Goal: Find contact information: Find contact information

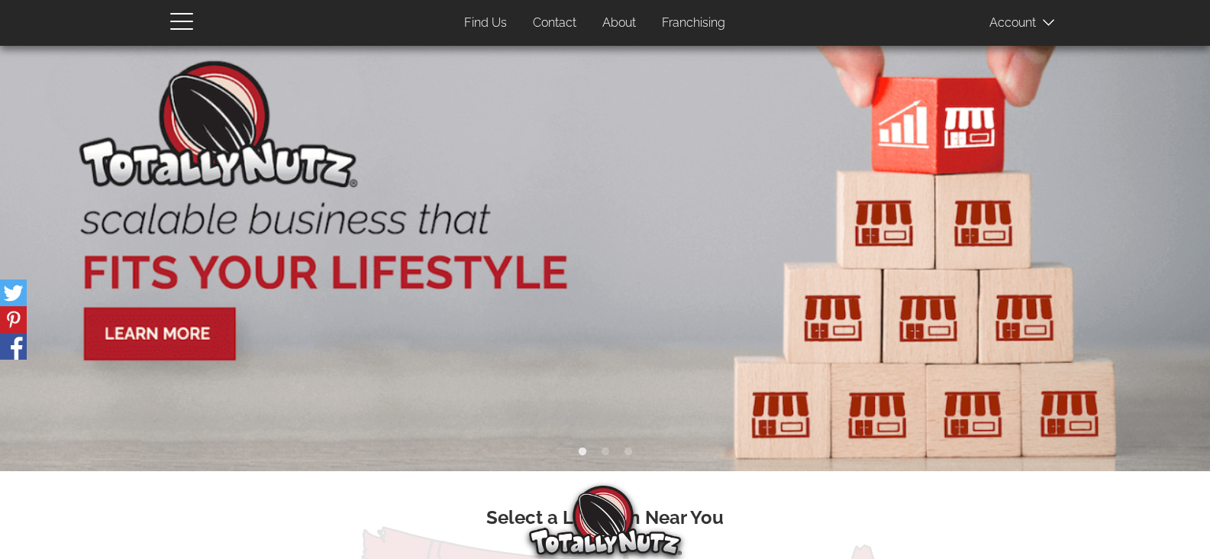
click at [551, 24] on link "Contact" at bounding box center [554, 23] width 66 height 30
click at [556, 23] on link "Contact" at bounding box center [554, 23] width 66 height 30
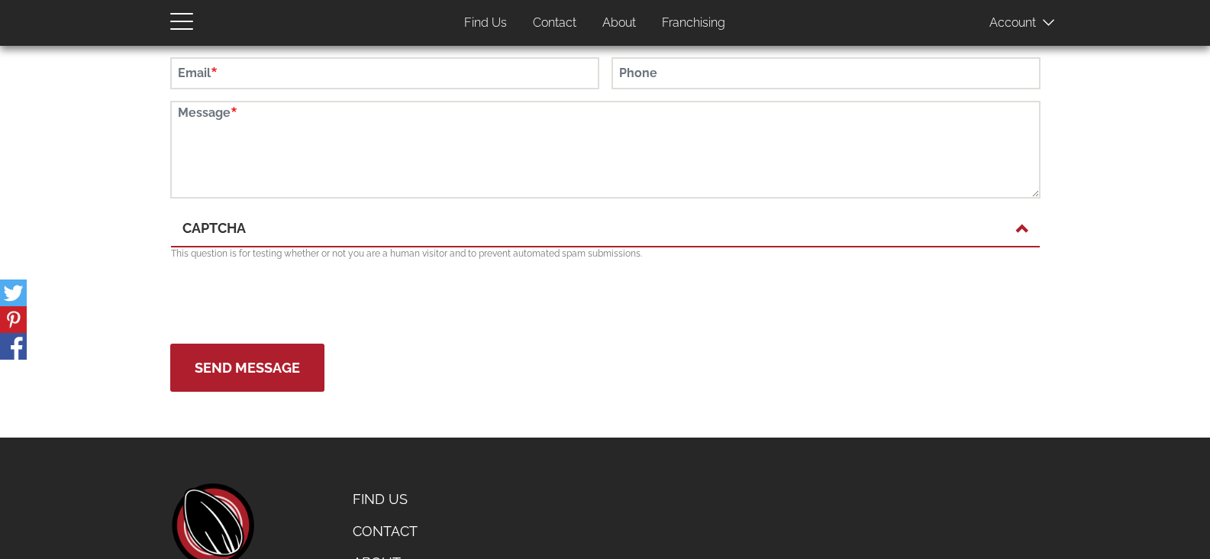
scroll to position [211, 0]
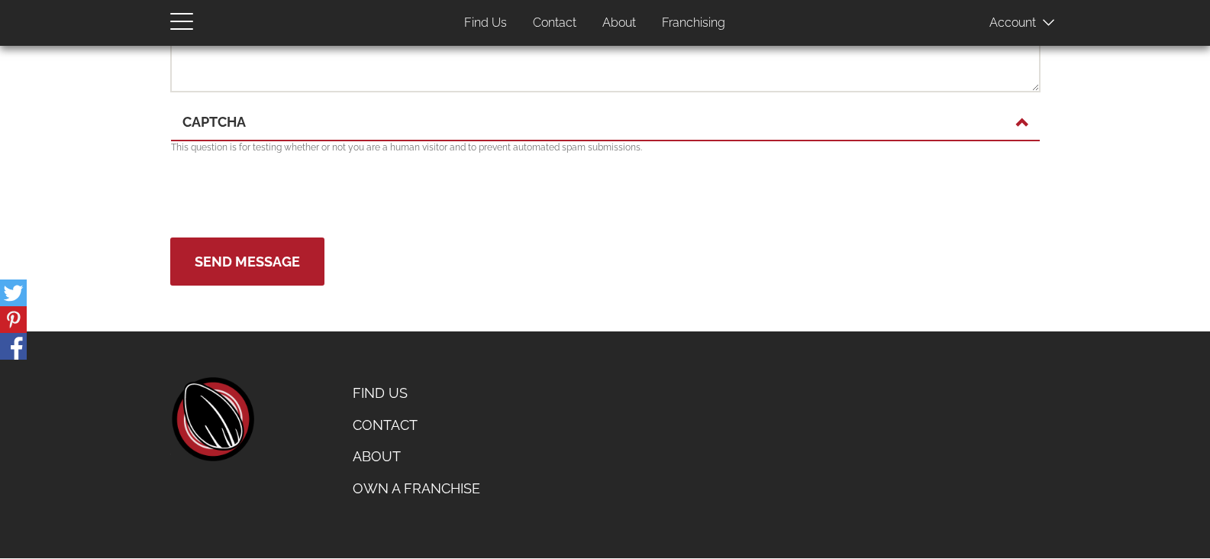
click at [389, 418] on link "Contact" at bounding box center [416, 425] width 150 height 32
